Goal: Transaction & Acquisition: Purchase product/service

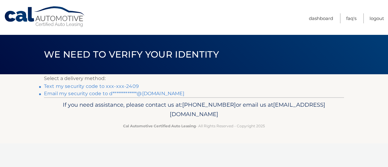
click at [93, 86] on link "Text my security code to xxx-xxx-2409" at bounding box center [91, 86] width 95 height 6
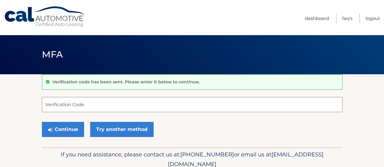
click at [70, 104] on input "Verification Code" at bounding box center [192, 104] width 300 height 15
type input "775340"
click at [42, 122] on button "Continue" at bounding box center [63, 129] width 42 height 15
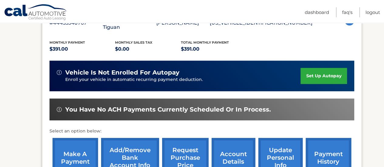
scroll to position [109, 0]
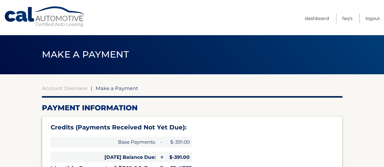
type input "0"
select select "NjIwYTBmMjUtNzFmYi00Y2VjLThmYWUtMjc4NWI1ZDQ3MzE2"
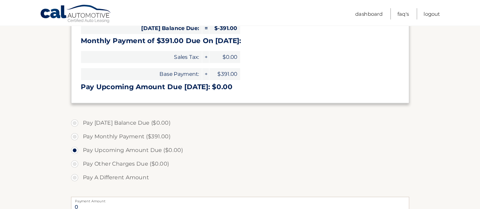
scroll to position [132, 0]
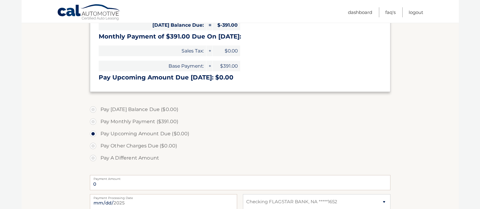
drag, startPoint x: 387, startPoint y: 52, endPoint x: 284, endPoint y: 149, distance: 141.0
click at [284, 149] on label "Pay Other Charges Due ($0.00)" at bounding box center [240, 146] width 300 height 12
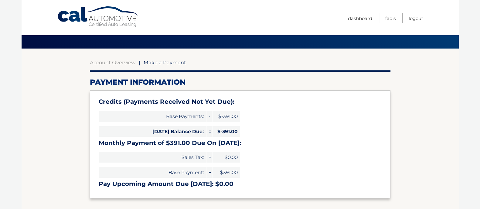
scroll to position [0, 0]
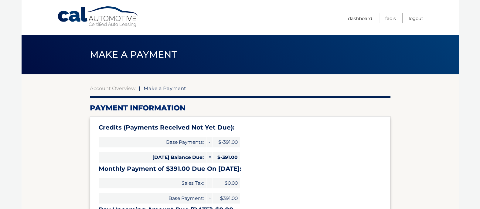
click at [383, 11] on ul "Dashboard FAQ's Logout" at bounding box center [385, 17] width 75 height 35
click at [383, 16] on link "Logout" at bounding box center [415, 18] width 15 height 10
